Goal: Information Seeking & Learning: Learn about a topic

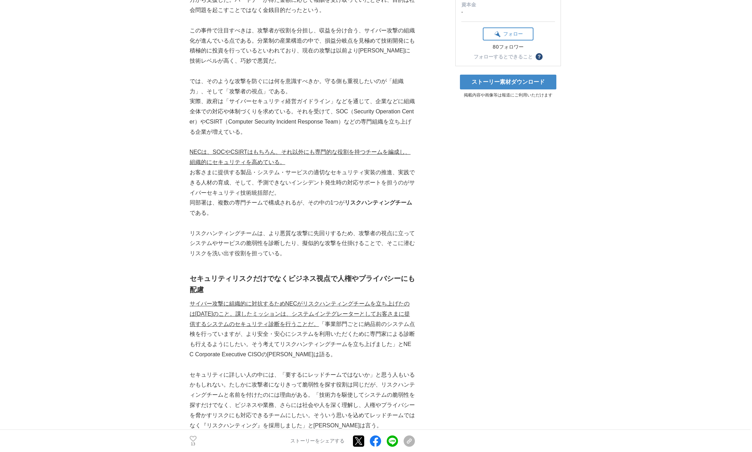
scroll to position [179, 0]
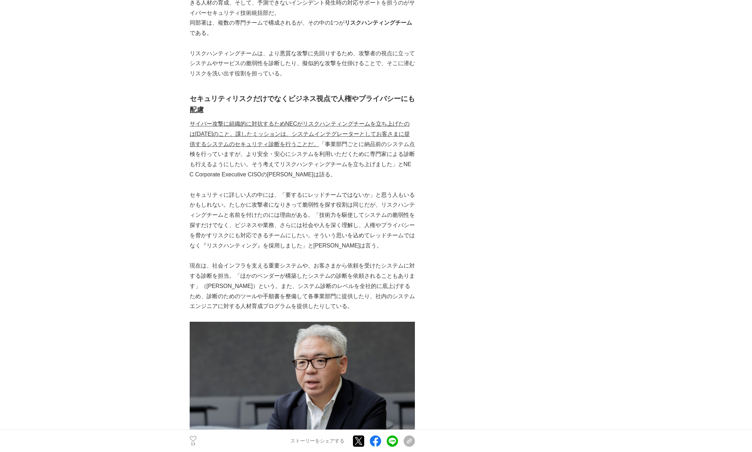
scroll to position [372, 0]
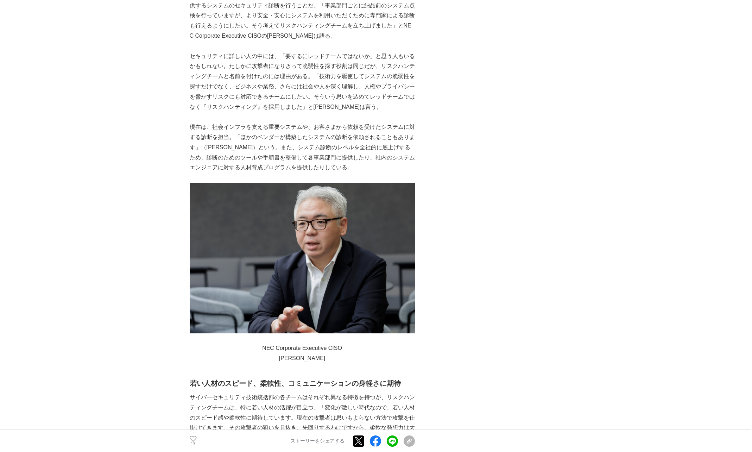
scroll to position [504, 0]
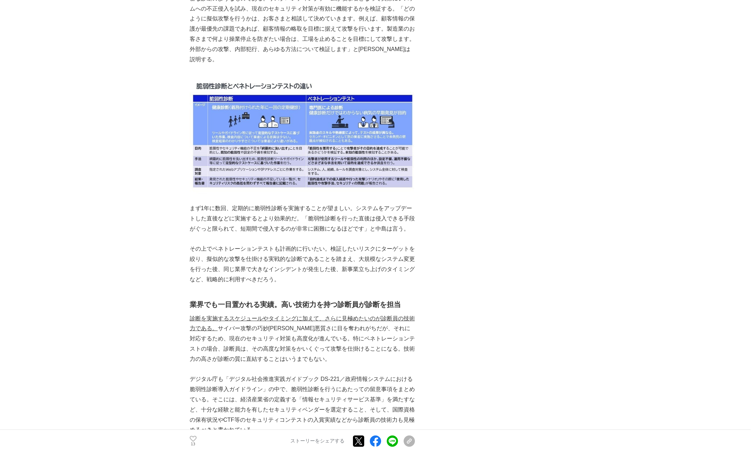
scroll to position [1823, 0]
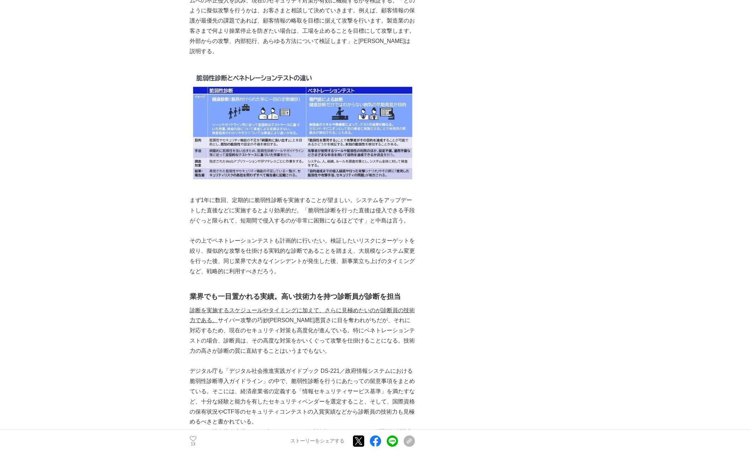
click at [221, 159] on img at bounding box center [302, 126] width 225 height 119
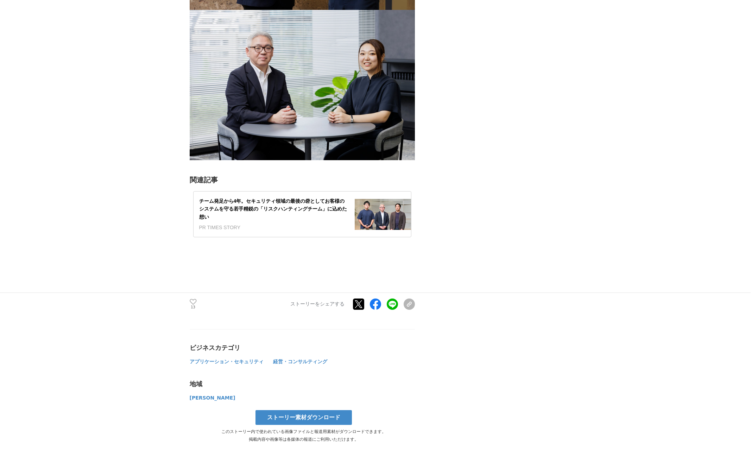
scroll to position [3008, 0]
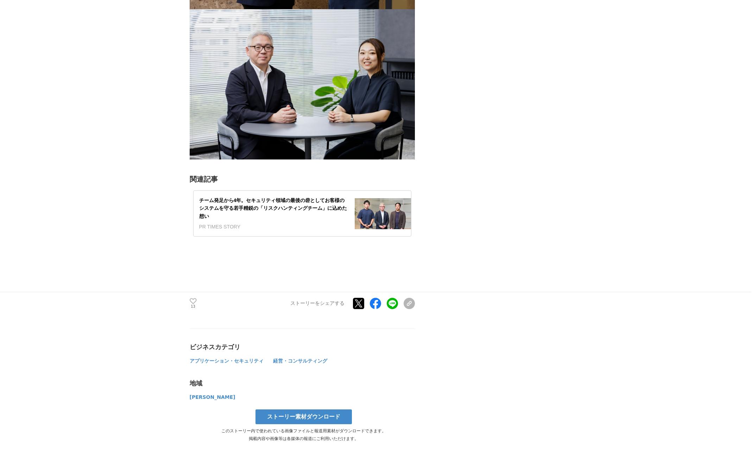
click at [378, 236] on div at bounding box center [383, 214] width 56 height 46
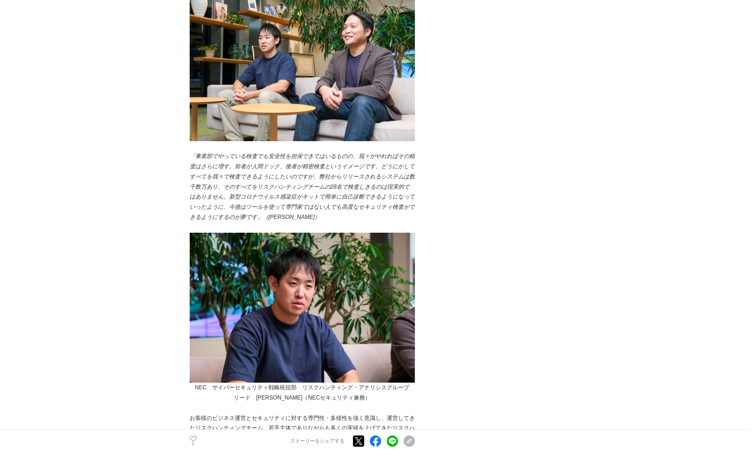
scroll to position [3106, 0]
